Goal: Task Accomplishment & Management: Manage account settings

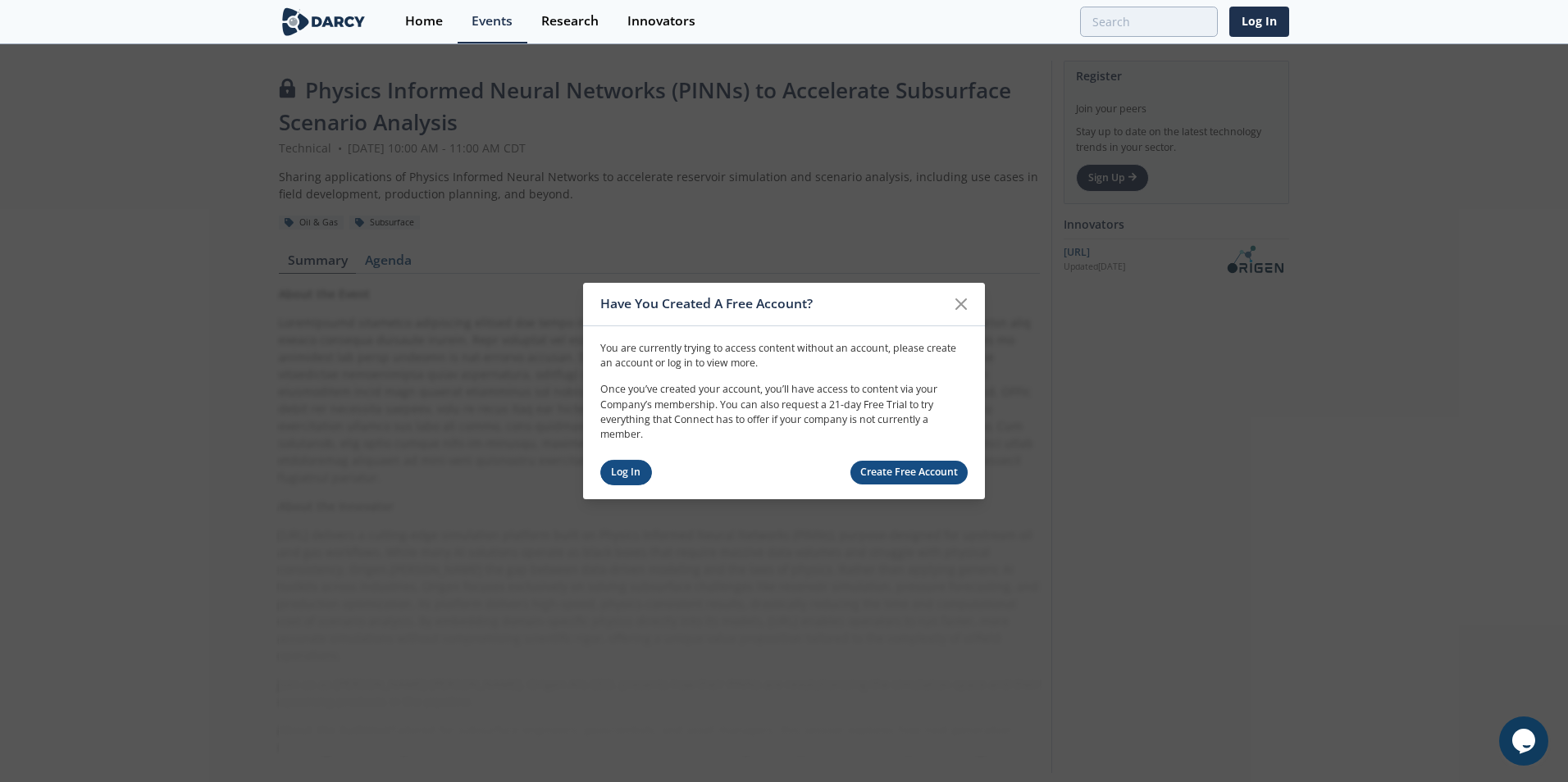
click at [635, 478] on link "Log In" at bounding box center [627, 472] width 52 height 25
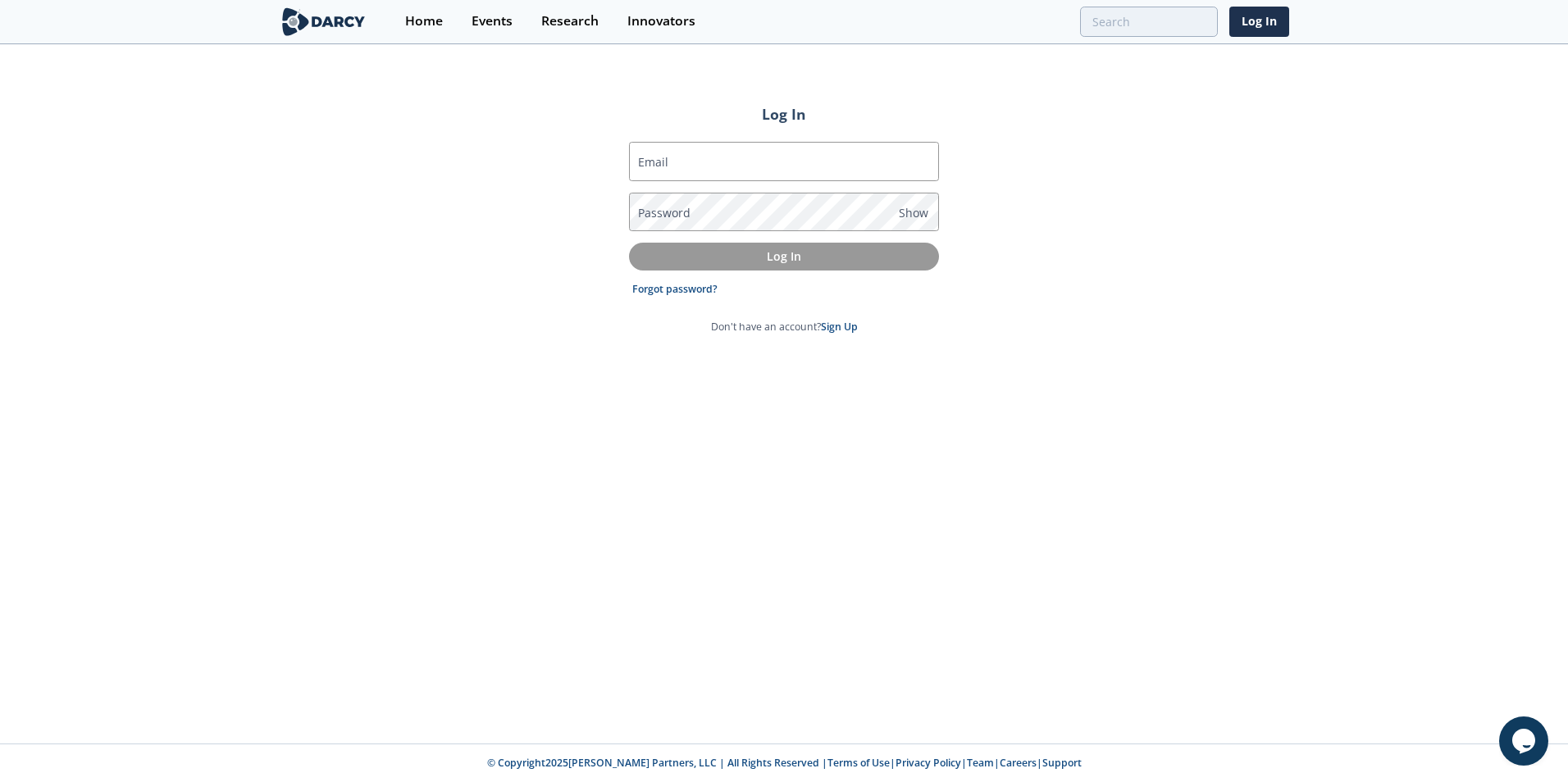
type input "[PERSON_NAME][EMAIL_ADDRESS][PERSON_NAME][DOMAIN_NAME]"
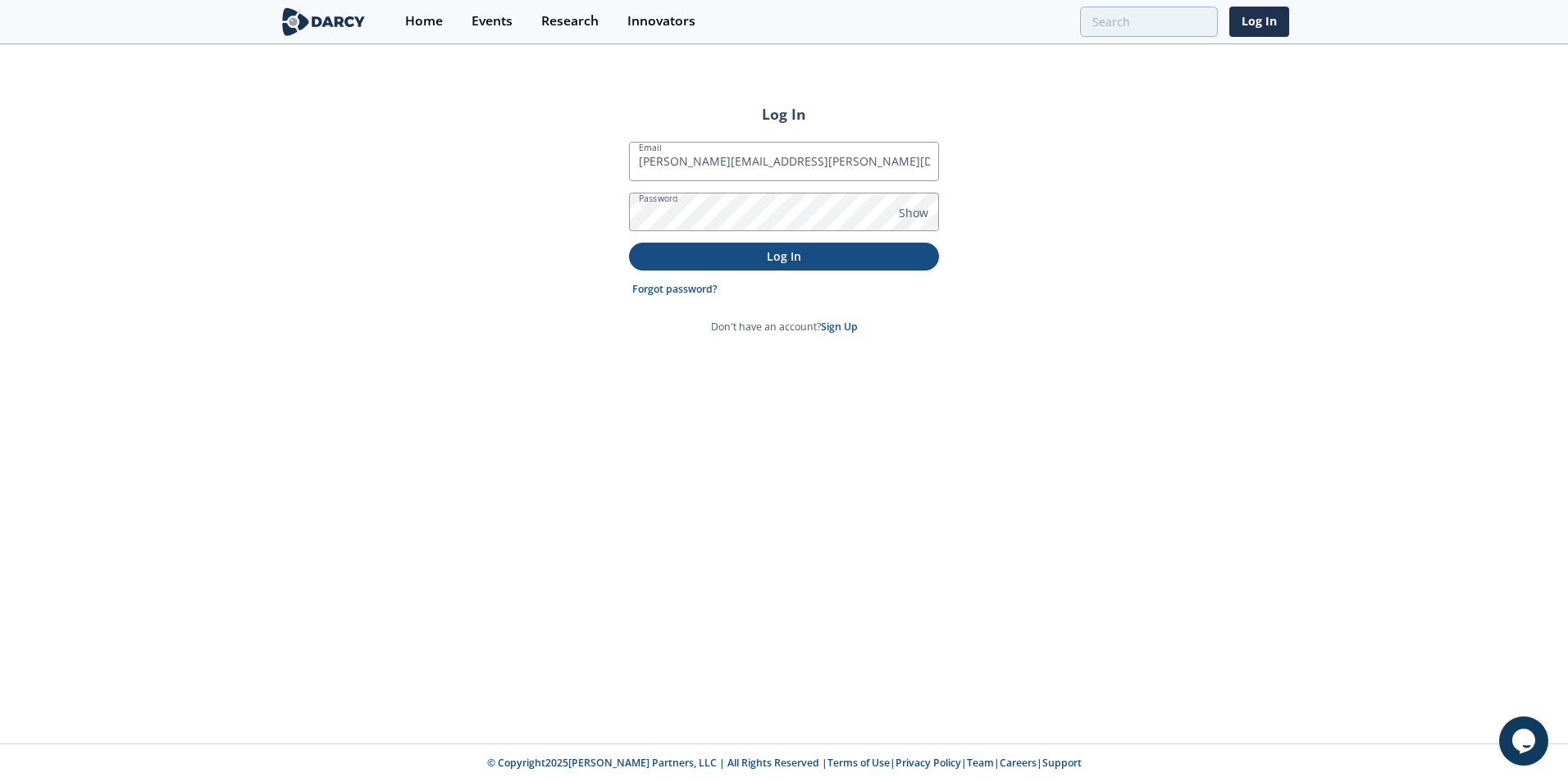
click at [729, 261] on p "Log In" at bounding box center [784, 256] width 287 height 17
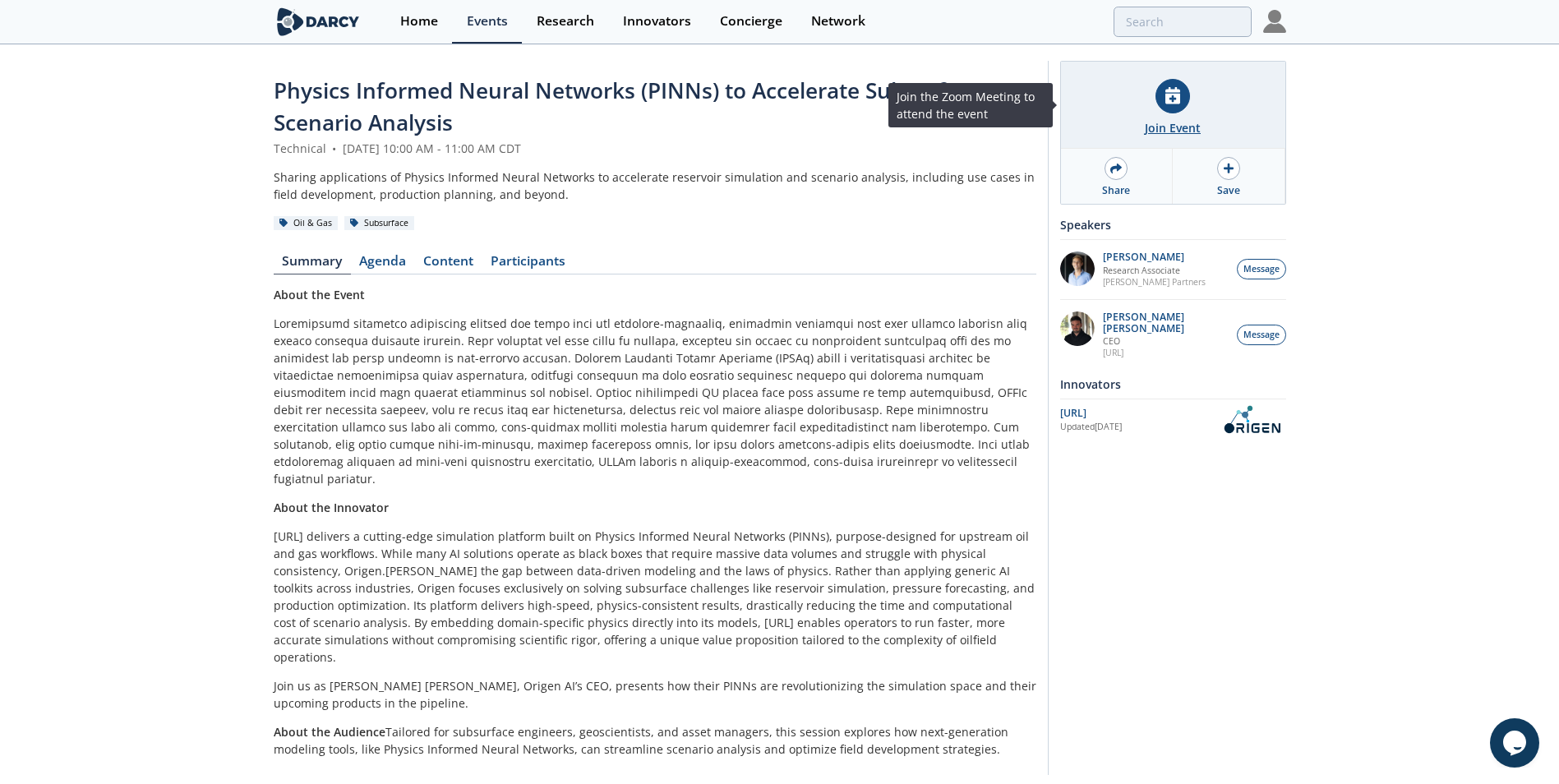
click at [1178, 104] on icon at bounding box center [1173, 95] width 14 height 17
